Goal: Check status: Check status

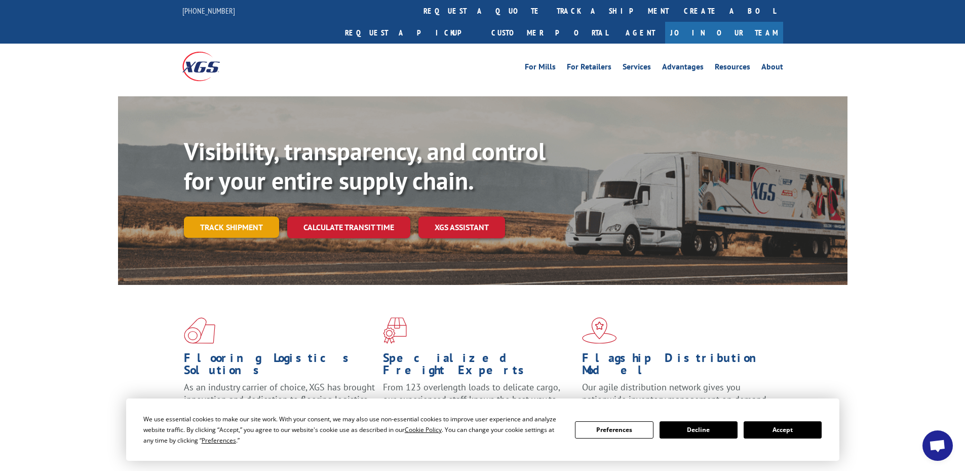
click at [233, 216] on link "Track shipment" at bounding box center [231, 226] width 95 height 21
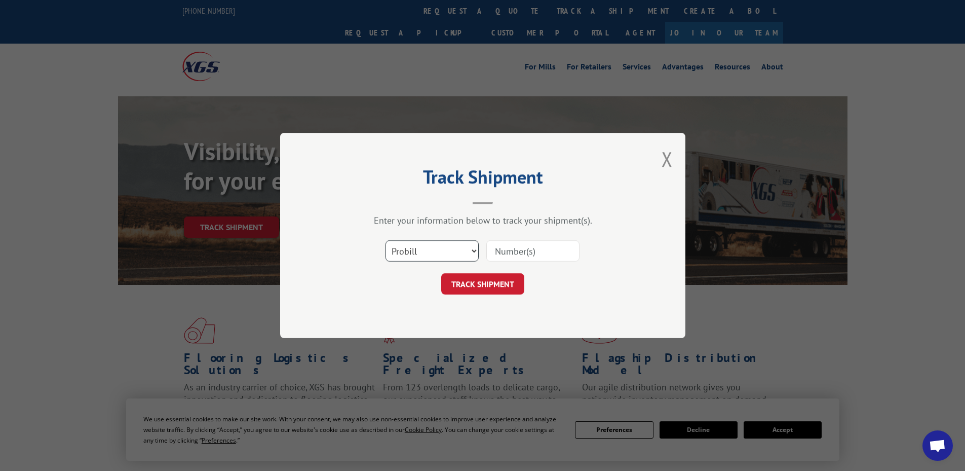
click at [427, 256] on select "Select category... Probill BOL PO" at bounding box center [431, 250] width 93 height 21
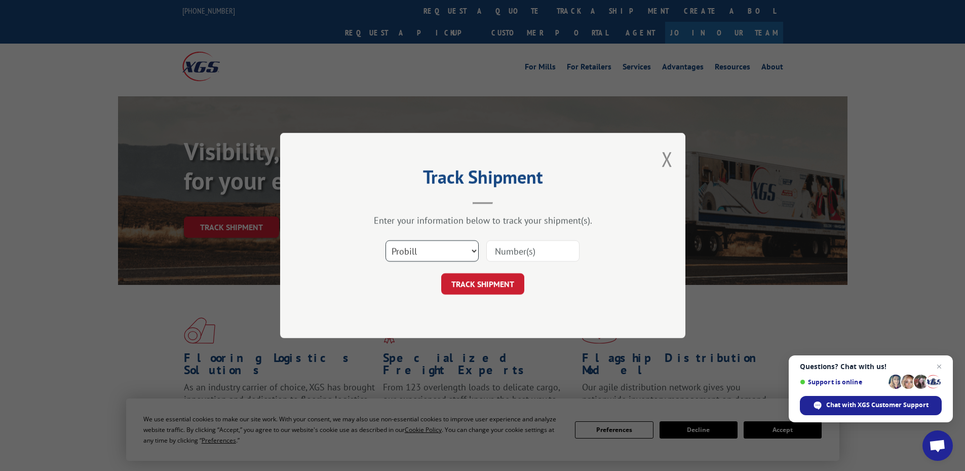
select select "po"
click at [385, 240] on select "Select category... Probill BOL PO" at bounding box center [431, 250] width 93 height 21
click at [516, 256] on input at bounding box center [532, 250] width 93 height 21
paste input "55529705"
type input "55529705"
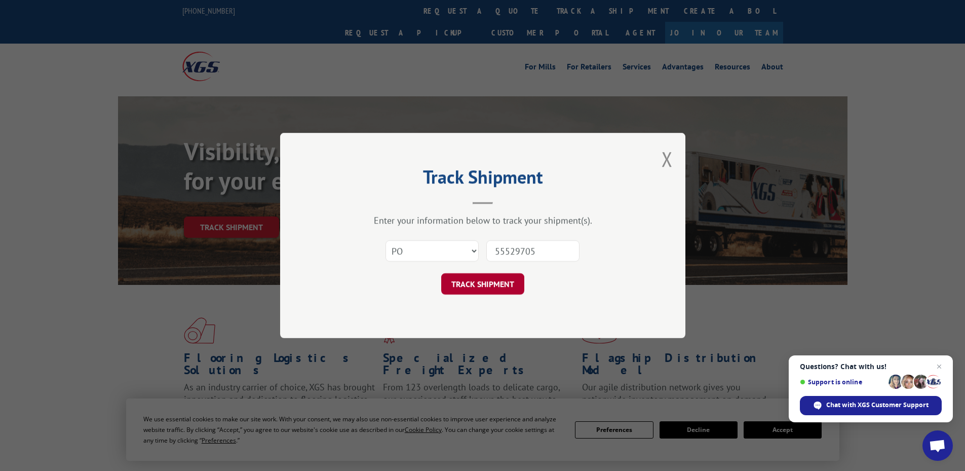
click at [500, 274] on button "TRACK SHIPMENT" at bounding box center [482, 283] width 83 height 21
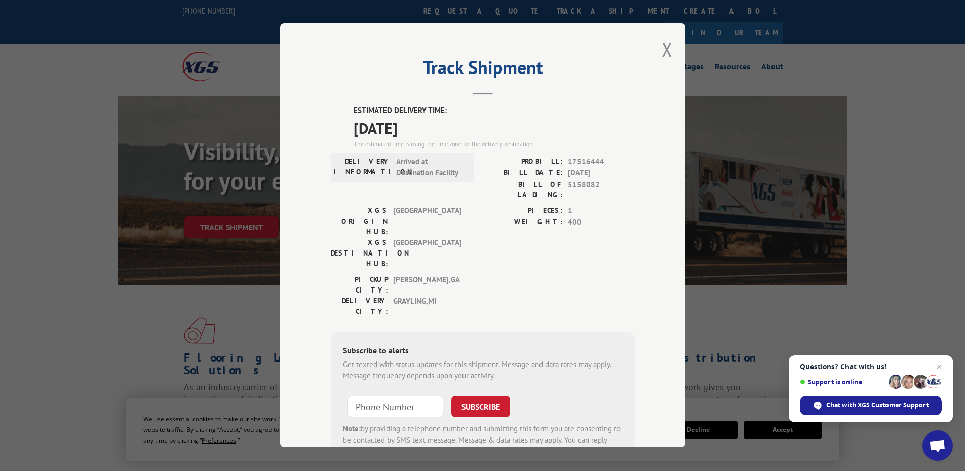
click at [388, 126] on span "[DATE]" at bounding box center [494, 128] width 281 height 23
click at [398, 131] on span "[DATE]" at bounding box center [494, 128] width 281 height 23
